Goal: Task Accomplishment & Management: Manage account settings

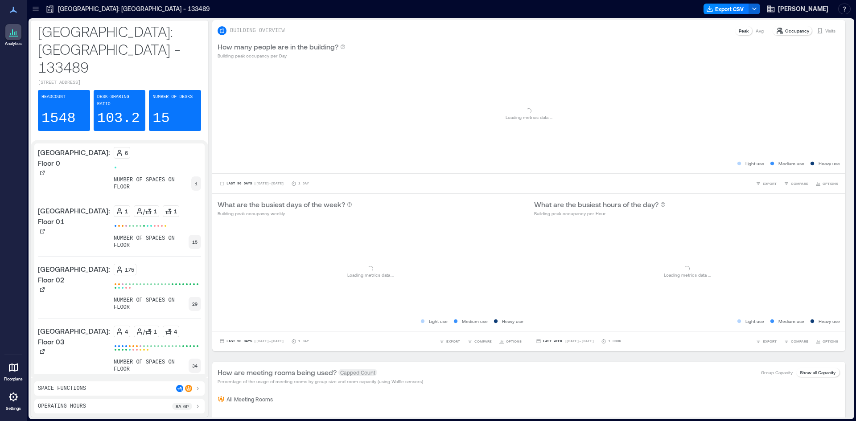
click at [15, 401] on icon at bounding box center [13, 397] width 11 height 11
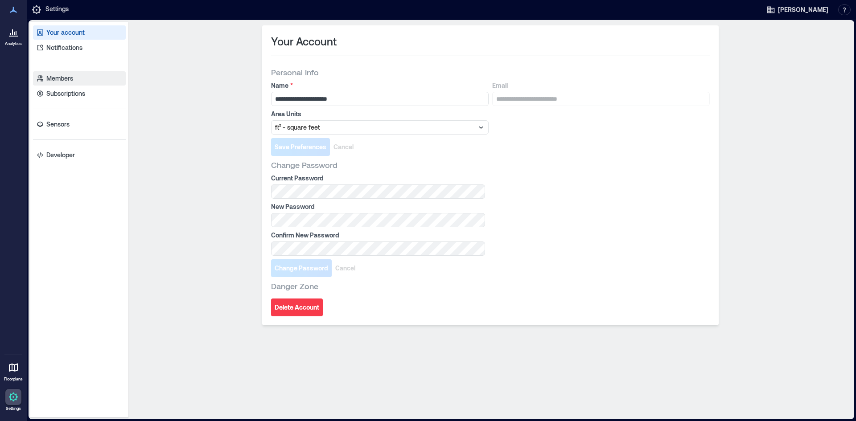
click at [73, 79] on p "Members" at bounding box center [59, 78] width 27 height 9
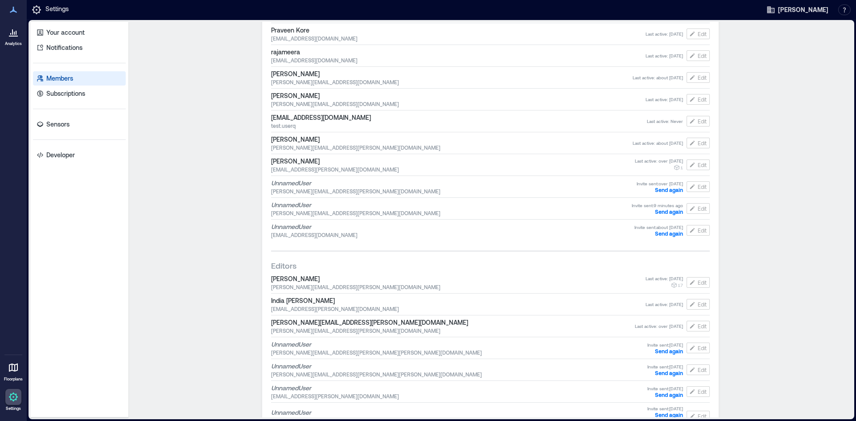
scroll to position [803, 0]
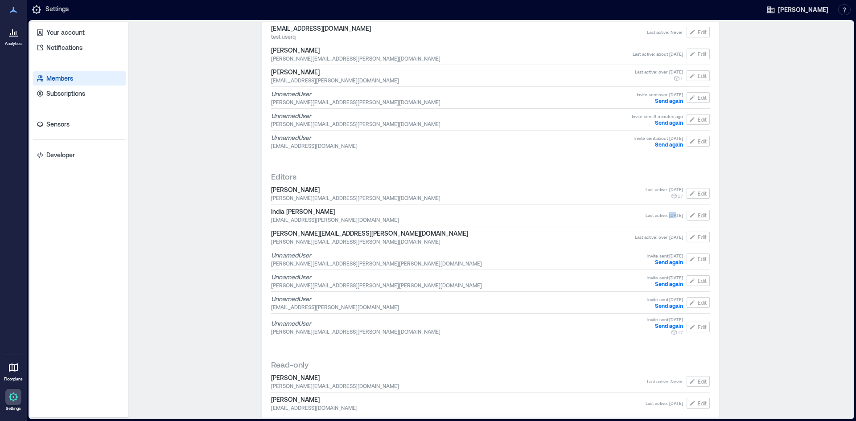
drag, startPoint x: 656, startPoint y: 215, endPoint x: 661, endPoint y: 213, distance: 5.2
click at [661, 213] on span "Last active : [DATE]" at bounding box center [664, 215] width 37 height 6
click at [590, 223] on div "India [PERSON_NAME] [EMAIL_ADDRESS][PERSON_NAME][DOMAIN_NAME] Last active : [DA…" at bounding box center [490, 216] width 439 height 20
click at [698, 217] on span "Edit" at bounding box center [702, 215] width 9 height 7
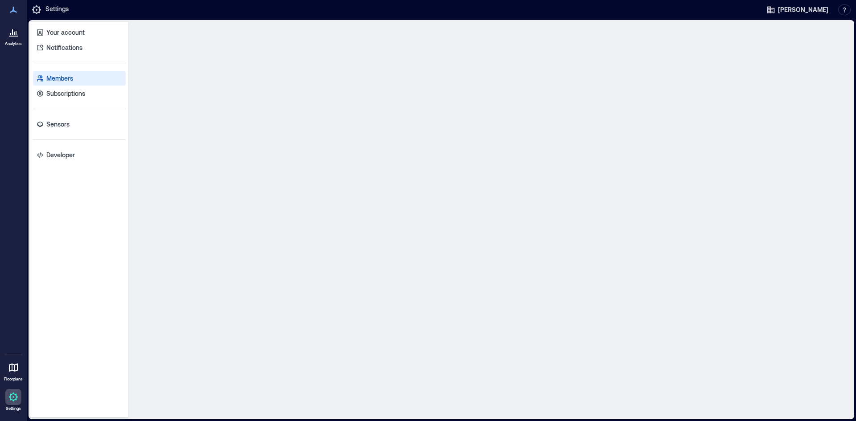
scroll to position [0, 0]
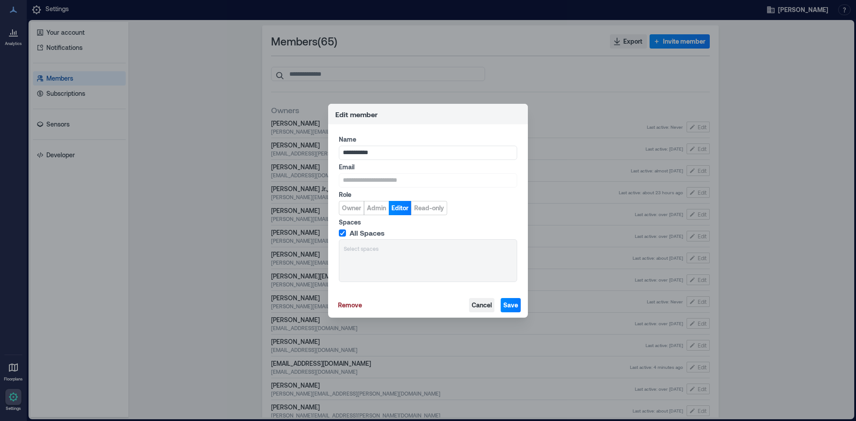
click at [487, 305] on span "Cancel" at bounding box center [482, 305] width 20 height 9
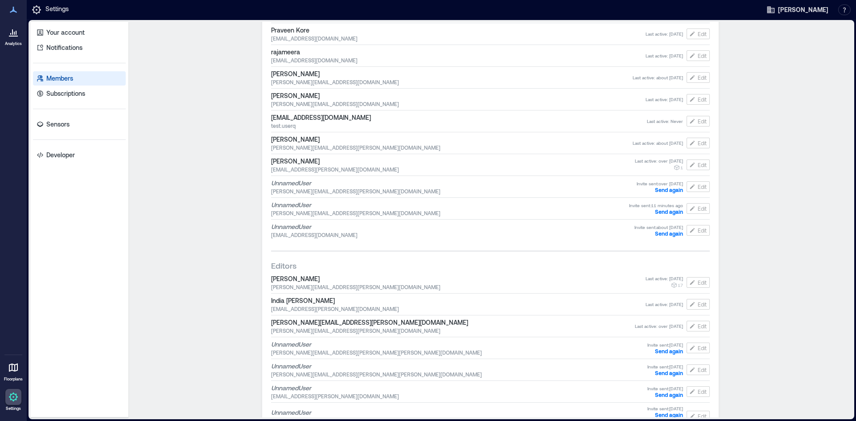
scroll to position [758, 0]
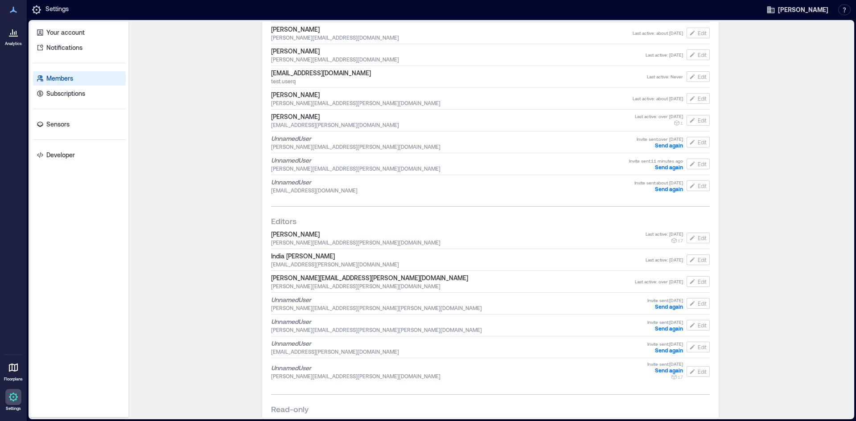
click at [273, 255] on span "India [PERSON_NAME]" at bounding box center [458, 256] width 375 height 9
click at [279, 228] on div "Editors" at bounding box center [490, 221] width 439 height 14
click at [273, 224] on span "Editors" at bounding box center [283, 221] width 25 height 11
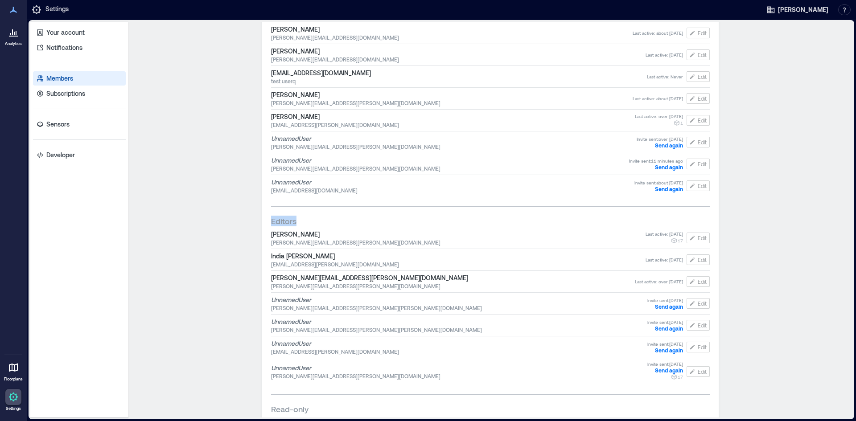
click at [273, 224] on span "Editors" at bounding box center [283, 221] width 25 height 11
click at [271, 224] on span "Editors" at bounding box center [283, 221] width 25 height 11
click at [189, 252] on div "Members ( 65 ) Export Invite member Owners [PERSON_NAME] William [EMAIL_ADDRESS…" at bounding box center [490, 220] width 724 height 396
drag, startPoint x: 671, startPoint y: 260, endPoint x: 656, endPoint y: 260, distance: 14.7
click at [656, 260] on span "Last active : [DATE]" at bounding box center [664, 260] width 37 height 6
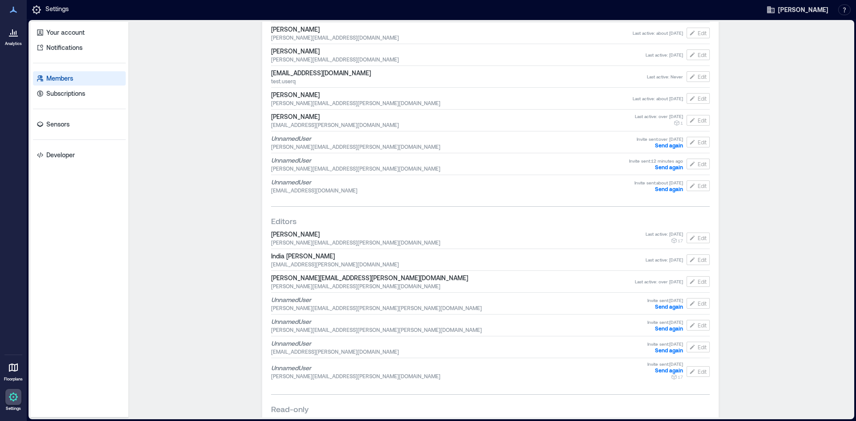
click at [646, 260] on span "Last active : [DATE]" at bounding box center [664, 260] width 37 height 6
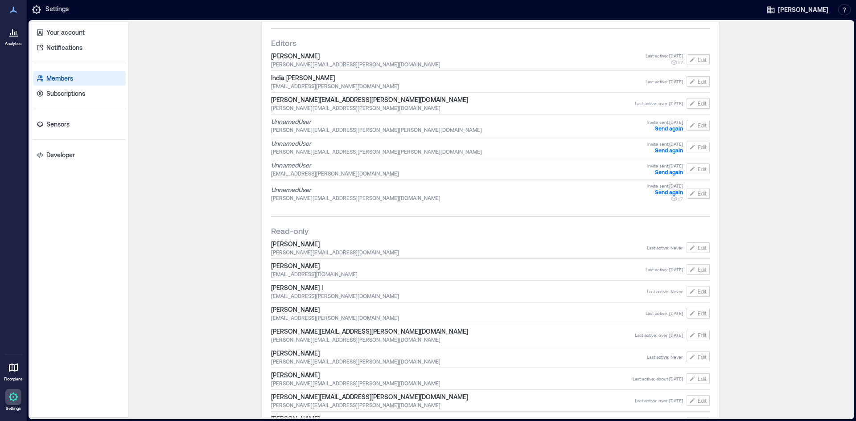
scroll to position [803, 0]
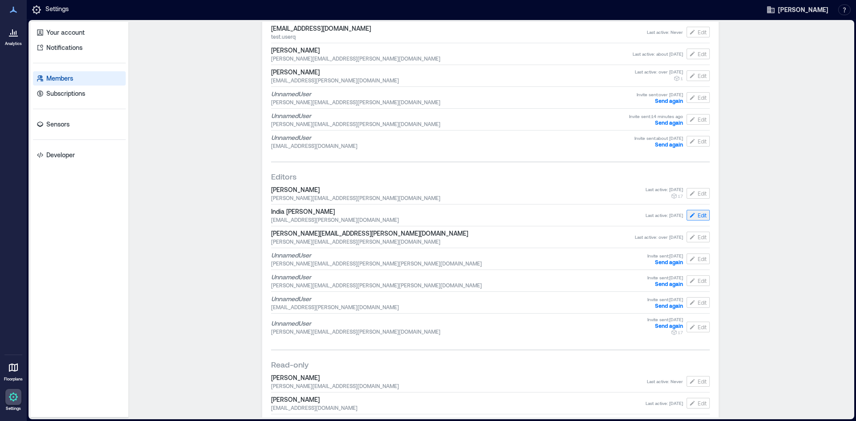
click at [698, 216] on span "Edit" at bounding box center [702, 215] width 9 height 7
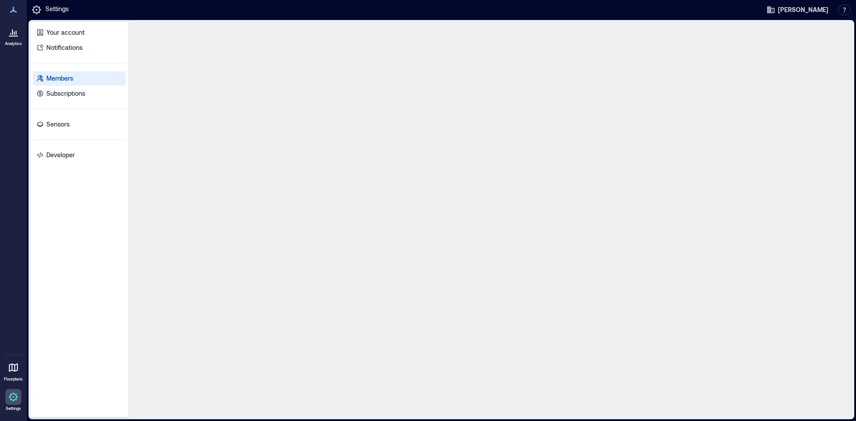
scroll to position [0, 0]
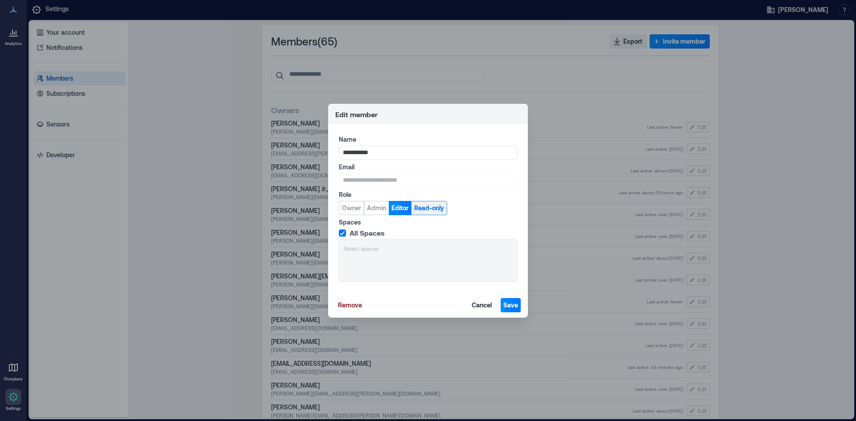
click at [428, 208] on span "Read-only" at bounding box center [429, 208] width 30 height 9
click at [508, 308] on span "Save" at bounding box center [510, 305] width 15 height 9
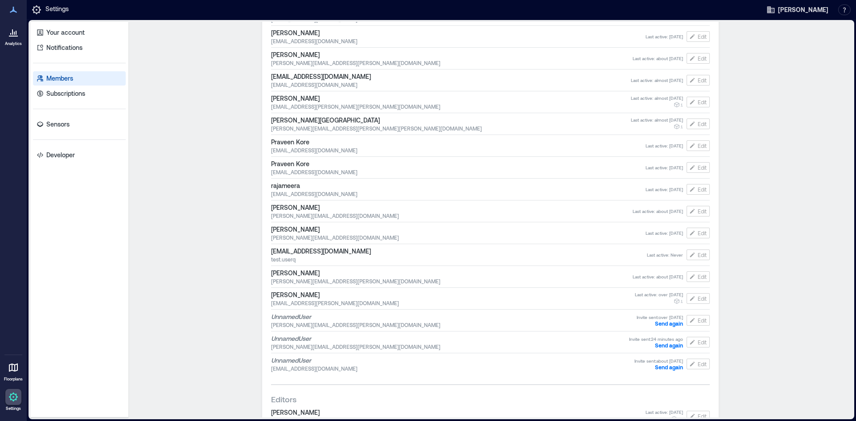
scroll to position [714, 0]
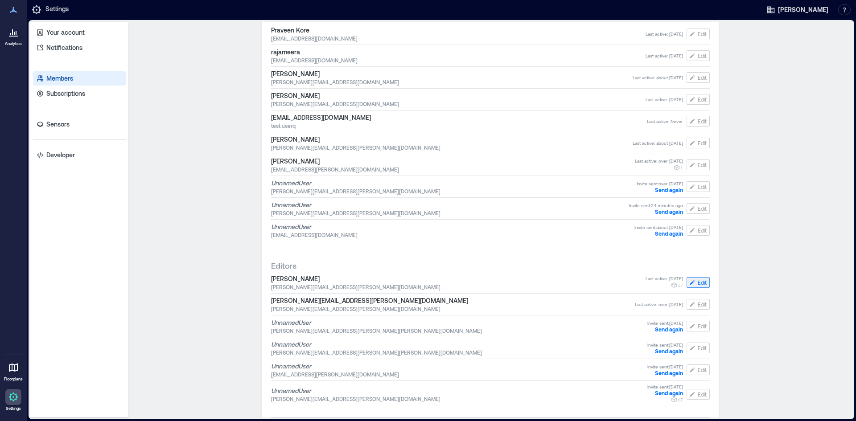
click at [702, 284] on span "Edit" at bounding box center [702, 282] width 9 height 7
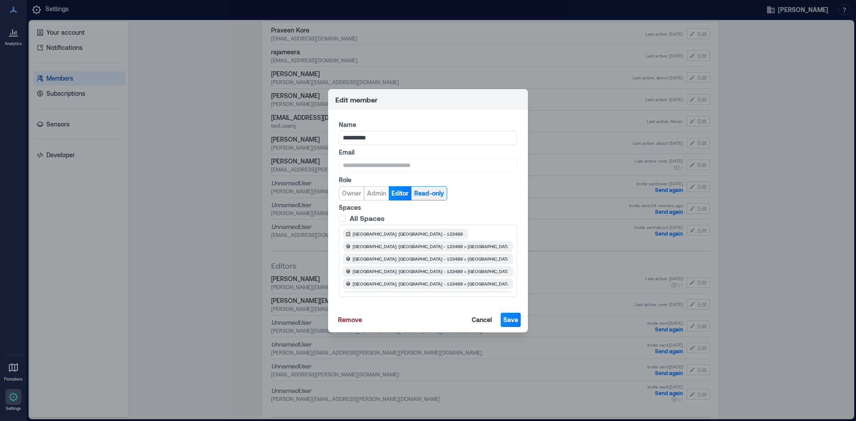
click at [435, 194] on span "Read-only" at bounding box center [429, 193] width 30 height 9
click at [507, 324] on span "Save" at bounding box center [510, 320] width 15 height 9
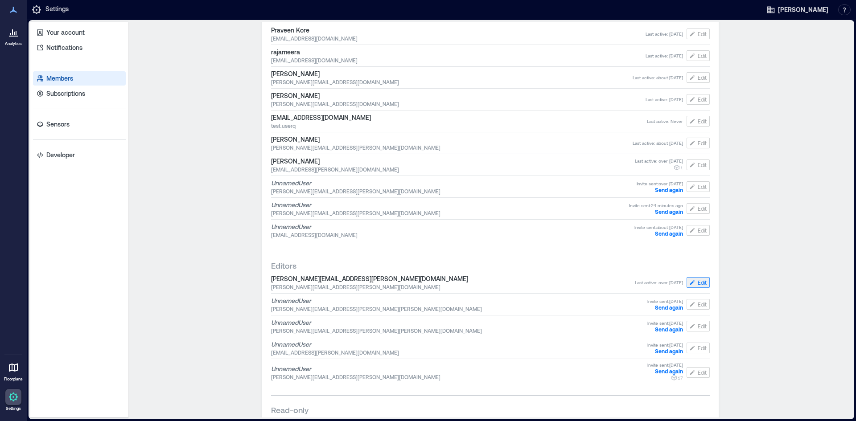
click at [702, 286] on span "Edit" at bounding box center [702, 282] width 9 height 7
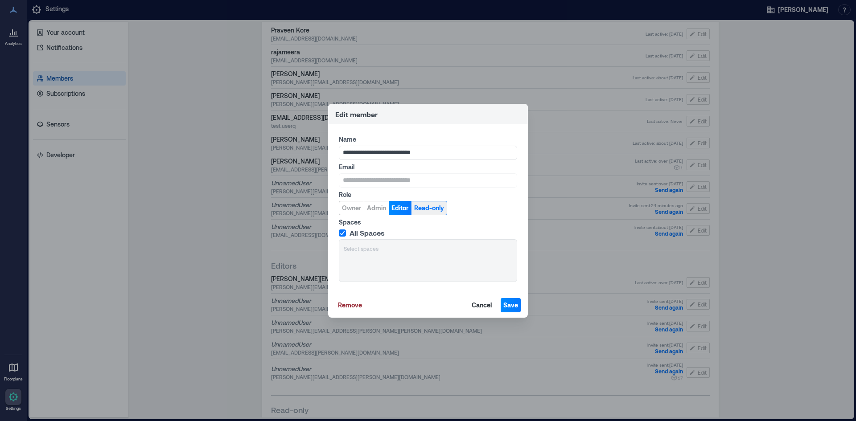
click at [439, 210] on span "Read-only" at bounding box center [429, 208] width 30 height 9
click at [519, 305] on button "Save" at bounding box center [511, 305] width 20 height 14
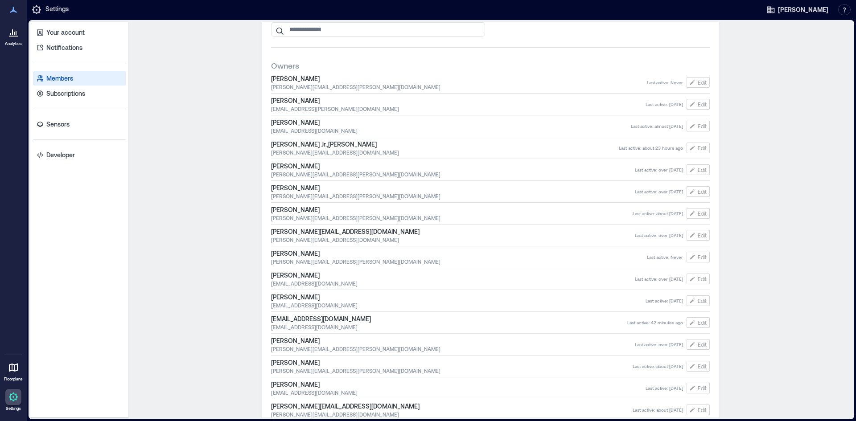
scroll to position [0, 0]
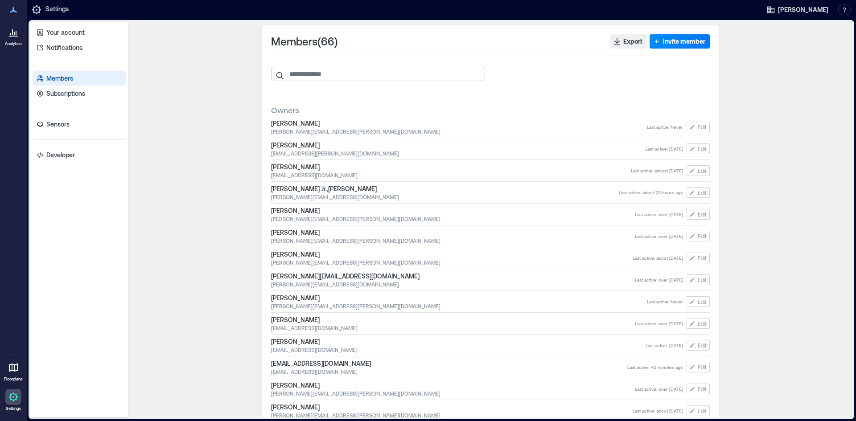
click at [323, 71] on input "search" at bounding box center [378, 74] width 214 height 14
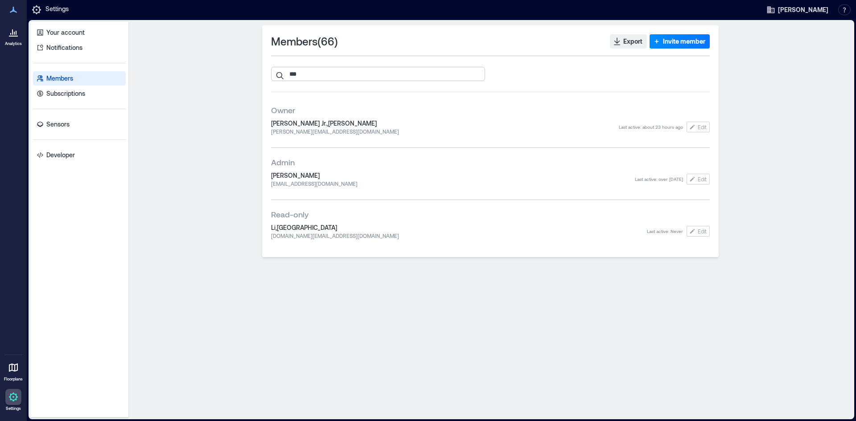
type input "****"
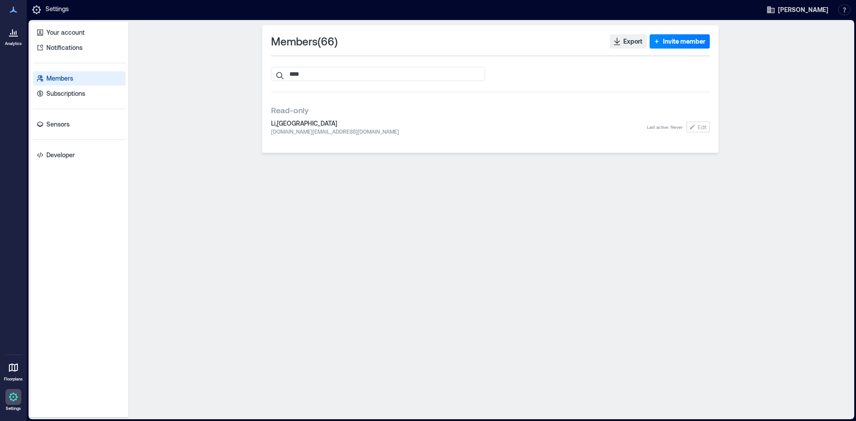
drag, startPoint x: 323, startPoint y: 74, endPoint x: 184, endPoint y: 80, distance: 139.7
click at [193, 80] on div "Members ( 66 ) Export Invite member **** Read-only Li,[GEOGRAPHIC_DATA] [DOMAIN…" at bounding box center [490, 219] width 717 height 389
